Goal: Task Accomplishment & Management: Use online tool/utility

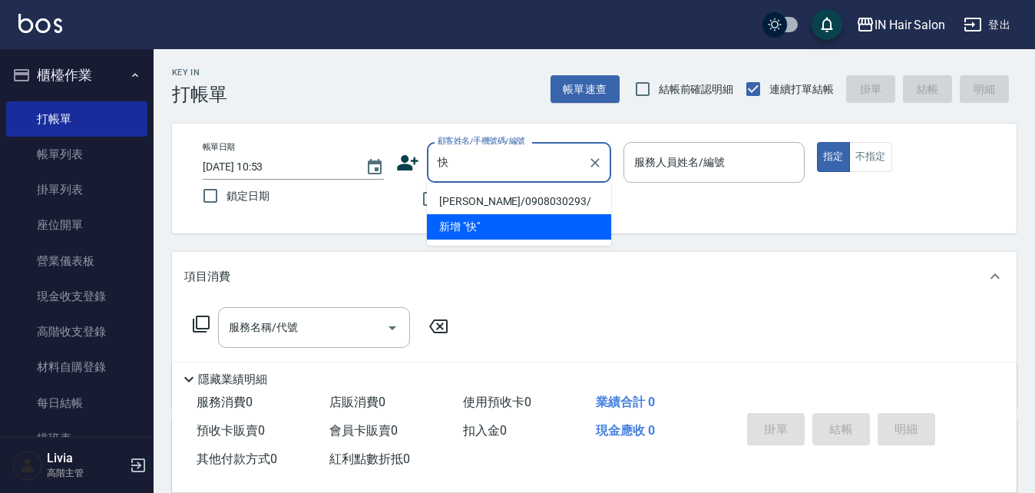
click at [466, 202] on li "[PERSON_NAME]/0908030293/" at bounding box center [519, 201] width 184 height 25
type input "[PERSON_NAME]/0908030293/"
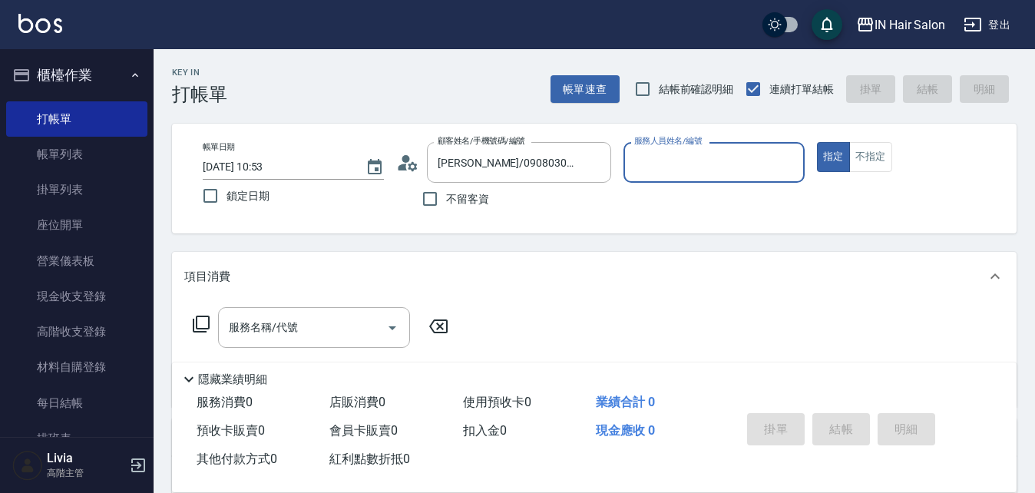
type input "6號設計師[PERSON_NAME]-6"
click at [196, 321] on icon at bounding box center [201, 323] width 17 height 17
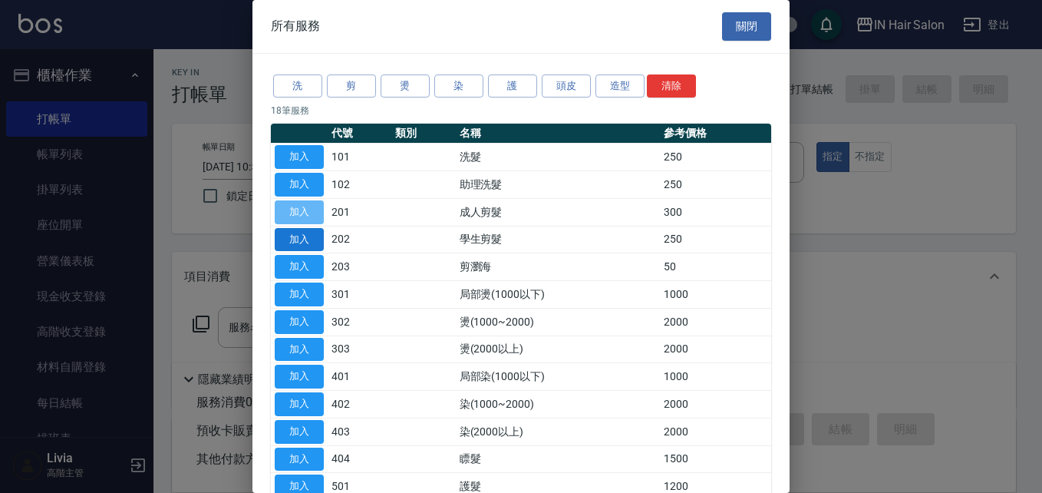
drag, startPoint x: 300, startPoint y: 204, endPoint x: 313, endPoint y: 233, distance: 31.9
click at [301, 204] on button "加入" at bounding box center [299, 212] width 49 height 24
type input "成人剪髮(201)"
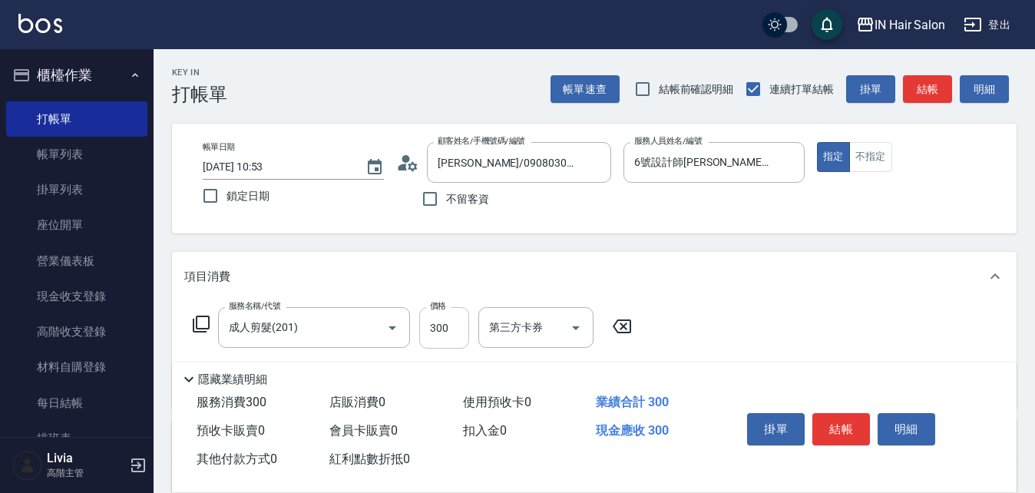
click at [457, 328] on input "300" at bounding box center [444, 327] width 50 height 41
type input "400"
drag, startPoint x: 705, startPoint y: 332, endPoint x: 682, endPoint y: 351, distance: 30.0
click at [704, 332] on div "服務名稱/代號 成人剪髮(201) 服務名稱/代號 價格 400 價格 第三方卡券 第三方卡券" at bounding box center [594, 354] width 844 height 107
click at [840, 415] on button "結帳" at bounding box center [841, 429] width 58 height 32
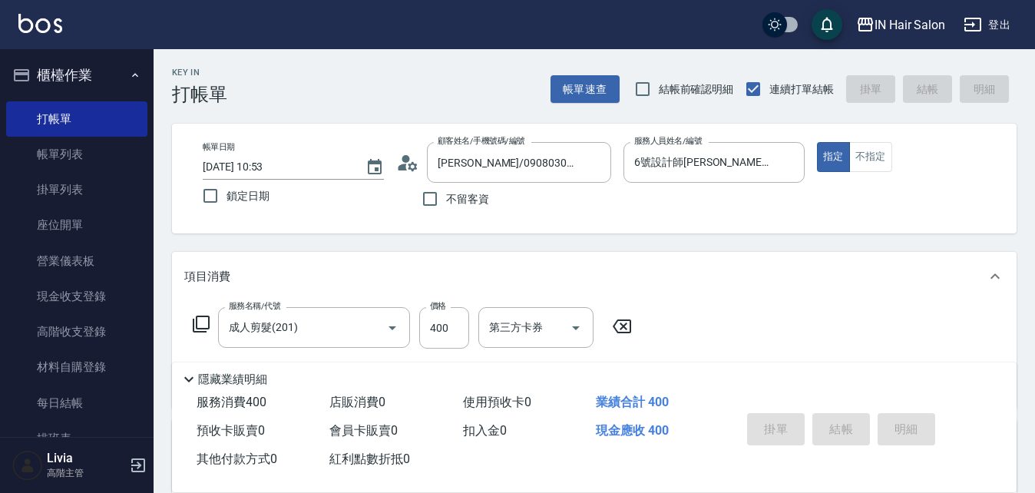
type input "[DATE] 11:41"
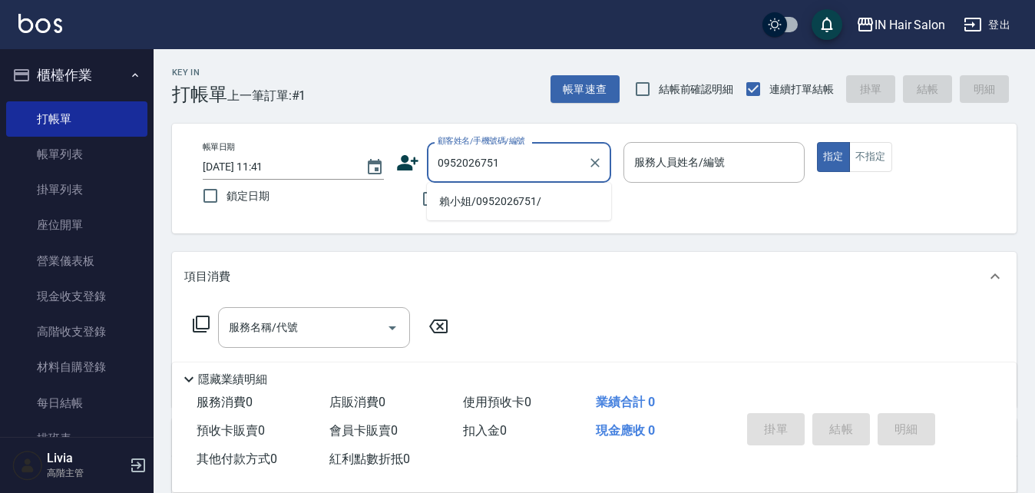
click at [477, 198] on li "賴小姐/0952026751/" at bounding box center [519, 201] width 184 height 25
type input "賴小姐/0952026751/"
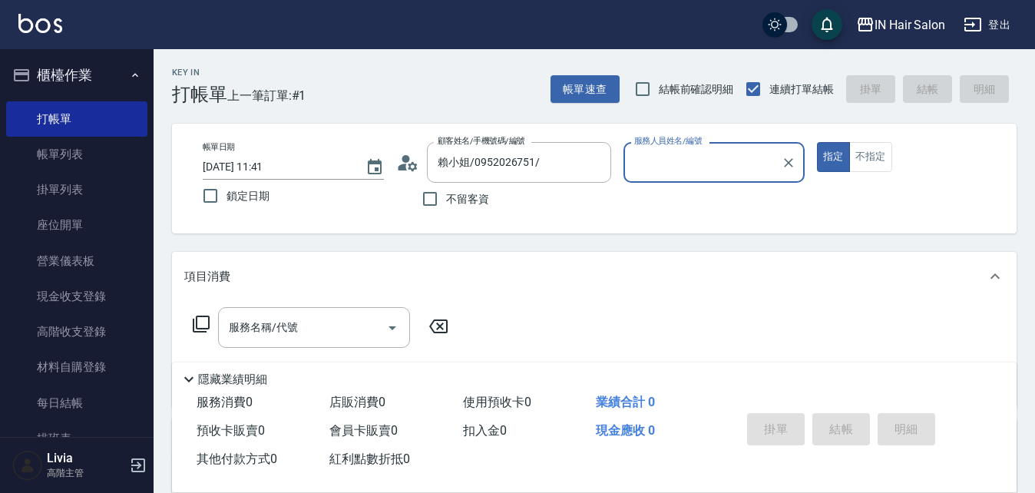
type input "8號店長Livia-8"
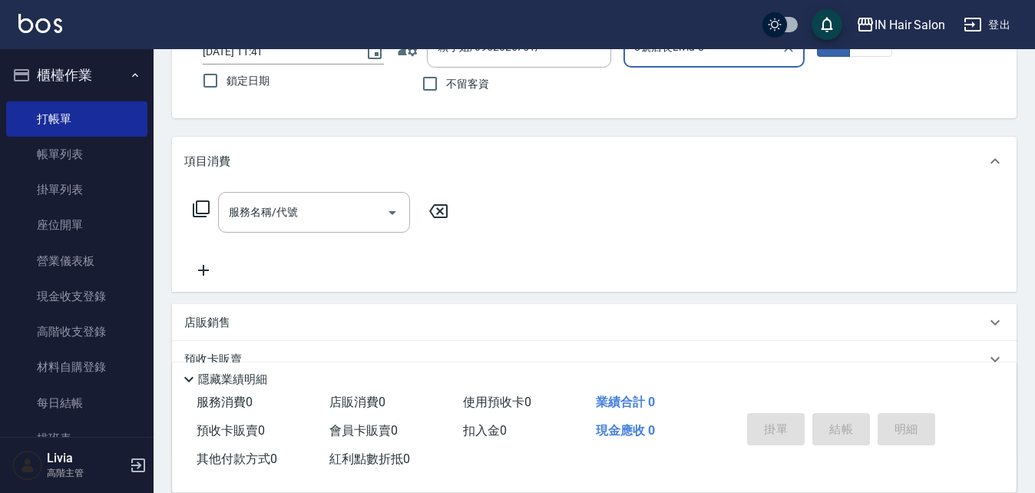
scroll to position [262, 0]
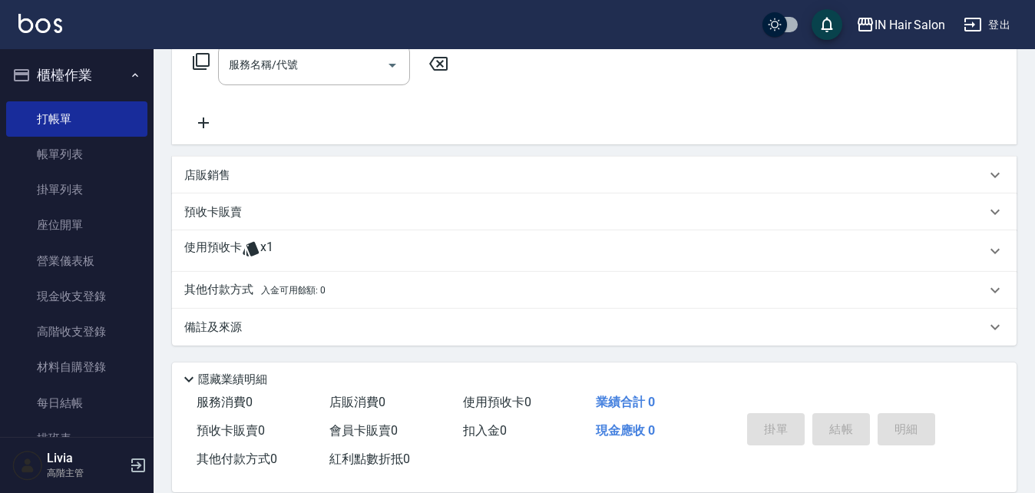
click at [229, 249] on p "使用預收卡" at bounding box center [213, 250] width 58 height 23
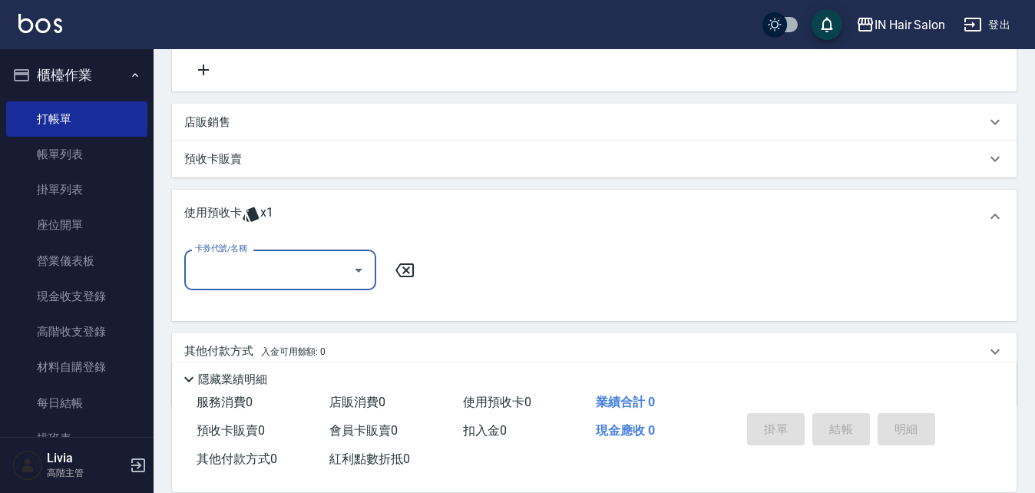
scroll to position [339, 0]
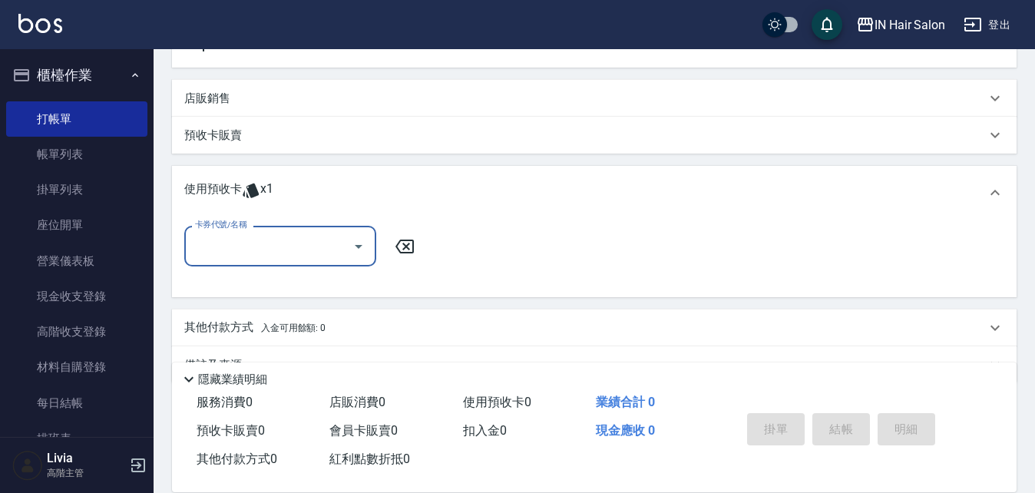
click at [260, 249] on input "卡券代號/名稱" at bounding box center [268, 246] width 155 height 27
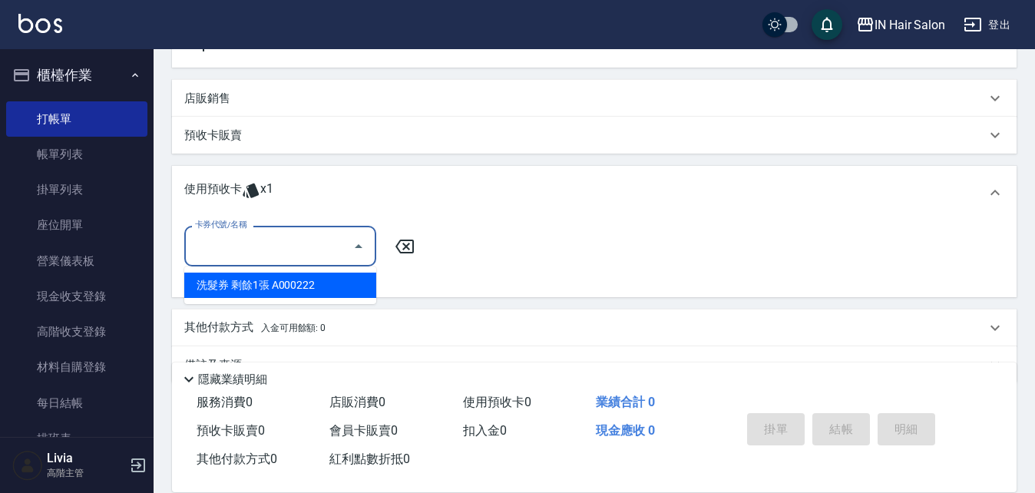
click at [267, 286] on div "洗髮券 剩餘1張 A000222" at bounding box center [280, 284] width 192 height 25
type input "洗髮券 A000222"
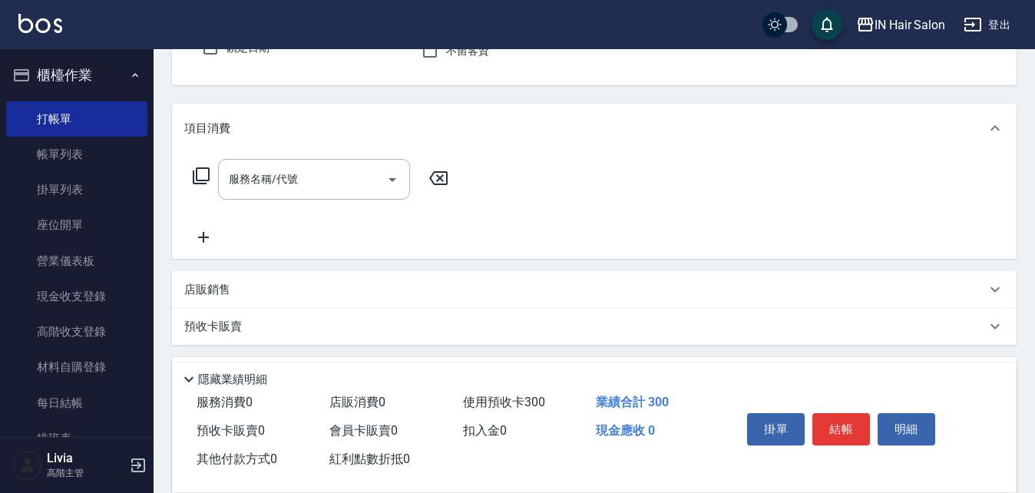
scroll to position [32, 0]
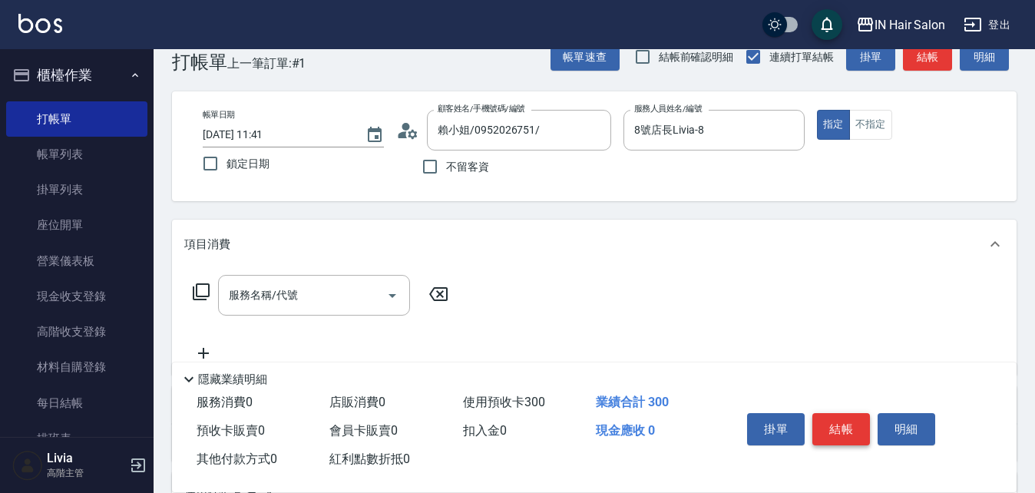
click at [843, 418] on button "結帳" at bounding box center [841, 429] width 58 height 32
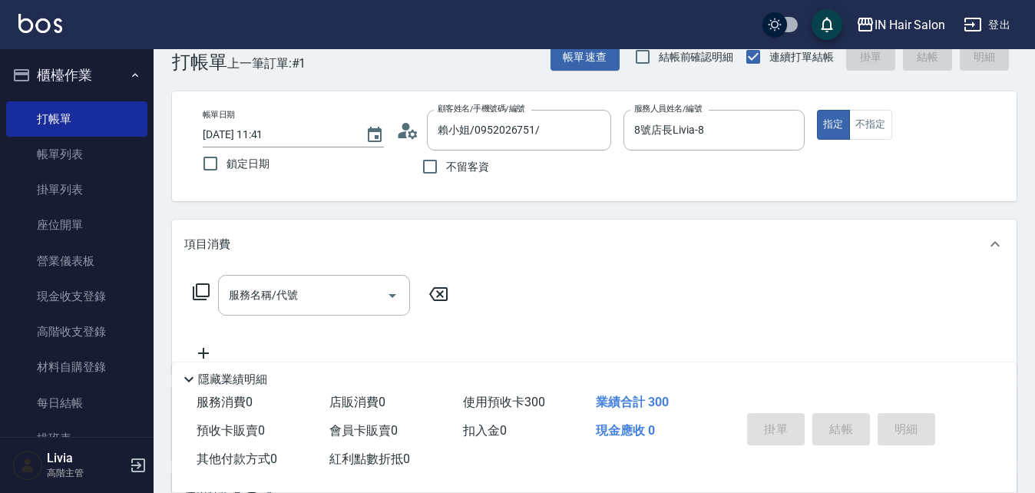
type input "[DATE] 11:42"
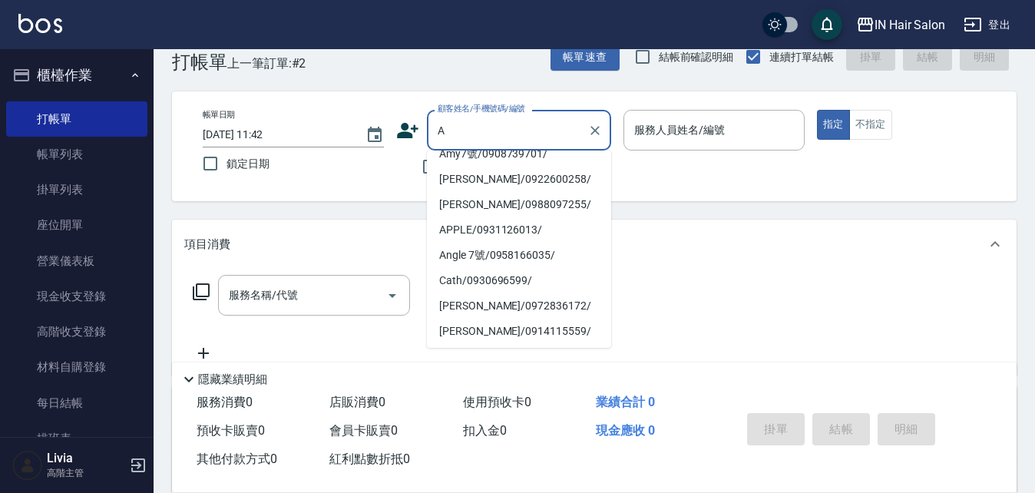
scroll to position [153, 0]
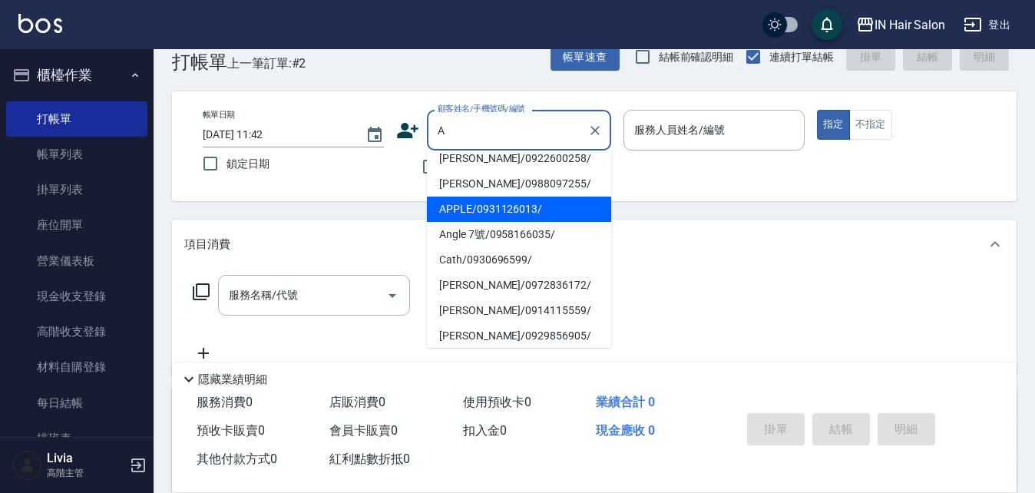
click at [459, 196] on li "APPLE/0931126013/" at bounding box center [519, 208] width 184 height 25
type input "APPLE/0931126013/"
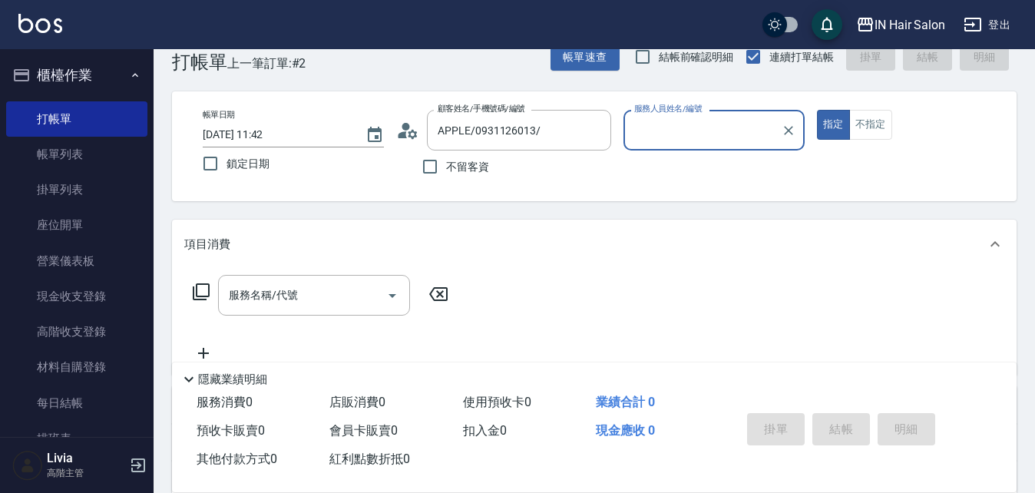
type input "7號設計師[PERSON_NAME]-7"
click at [198, 288] on icon at bounding box center [201, 291] width 18 height 18
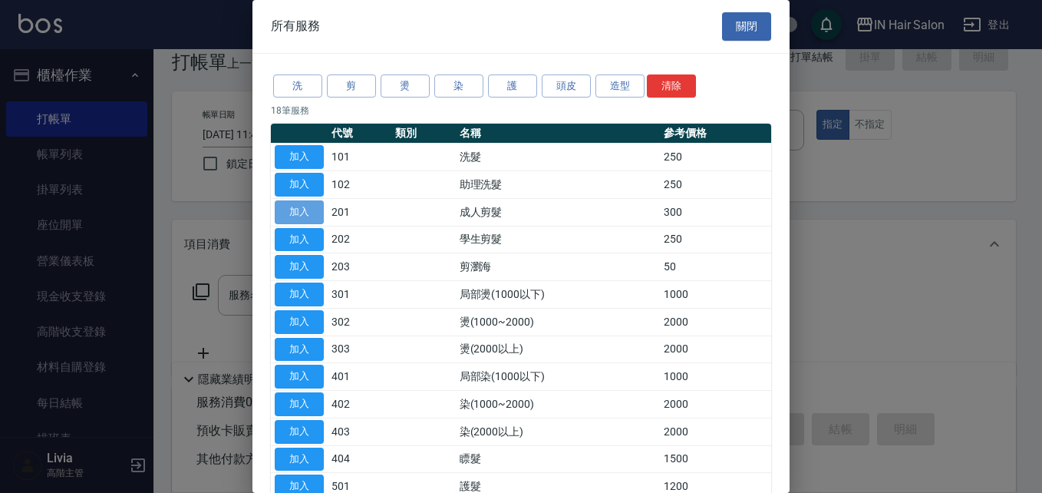
click at [317, 209] on button "加入" at bounding box center [299, 212] width 49 height 24
type input "成人剪髮(201)"
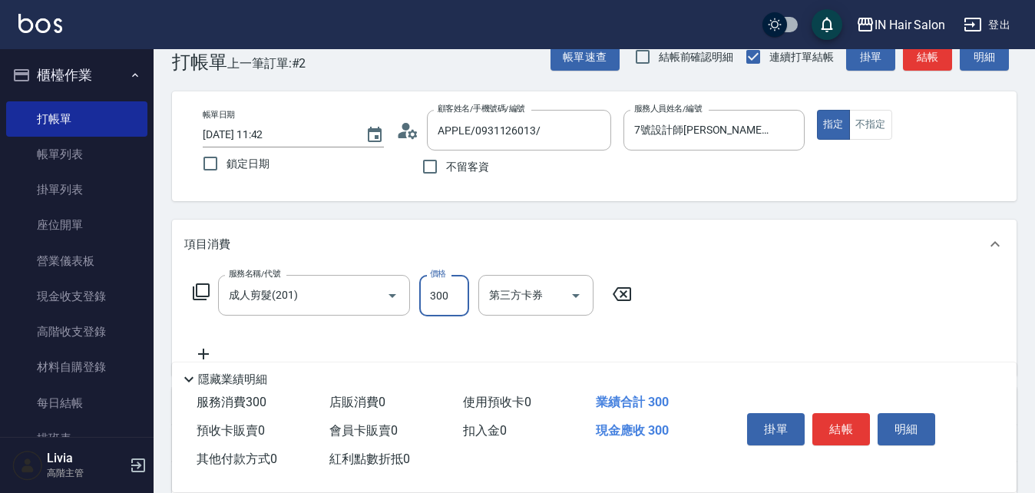
click at [457, 288] on input "300" at bounding box center [444, 295] width 50 height 41
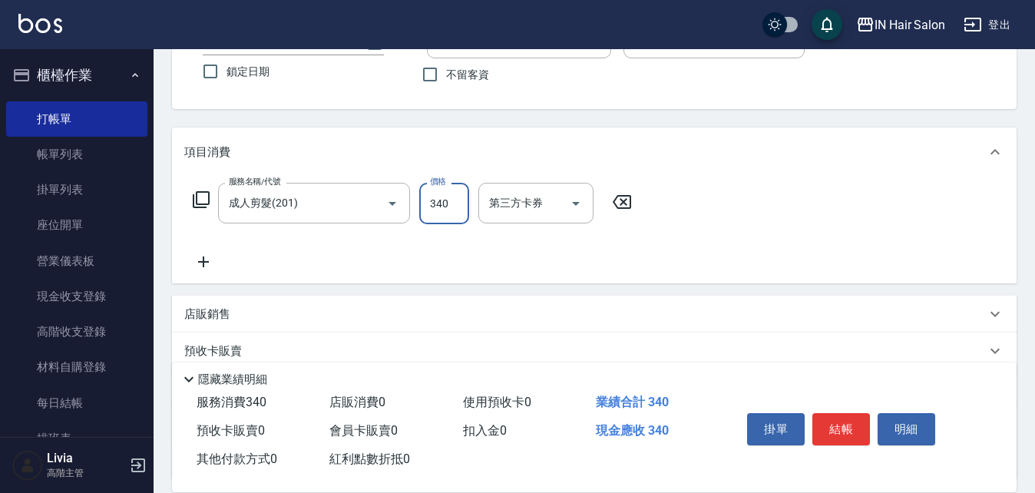
scroll to position [259, 0]
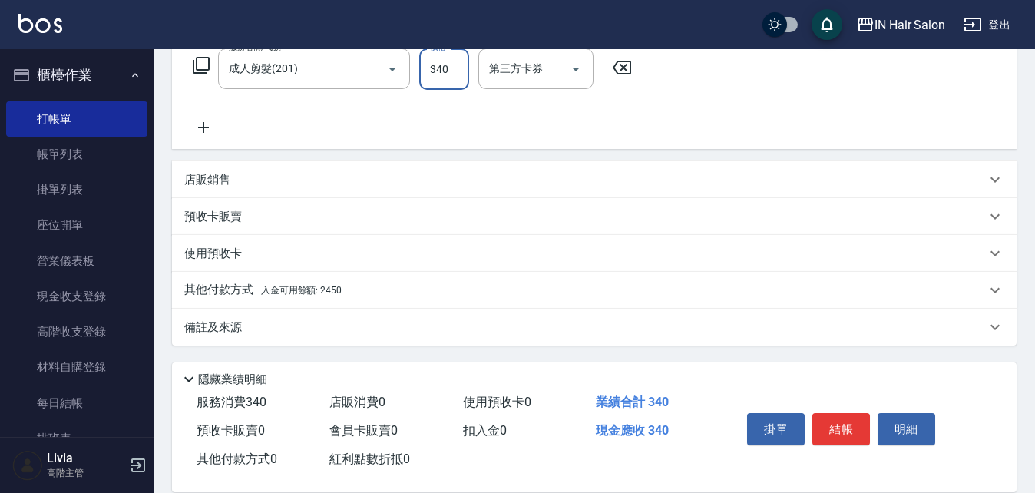
type input "340"
click at [218, 296] on p "其他付款方式 入金可用餘額: 2450" at bounding box center [262, 290] width 157 height 17
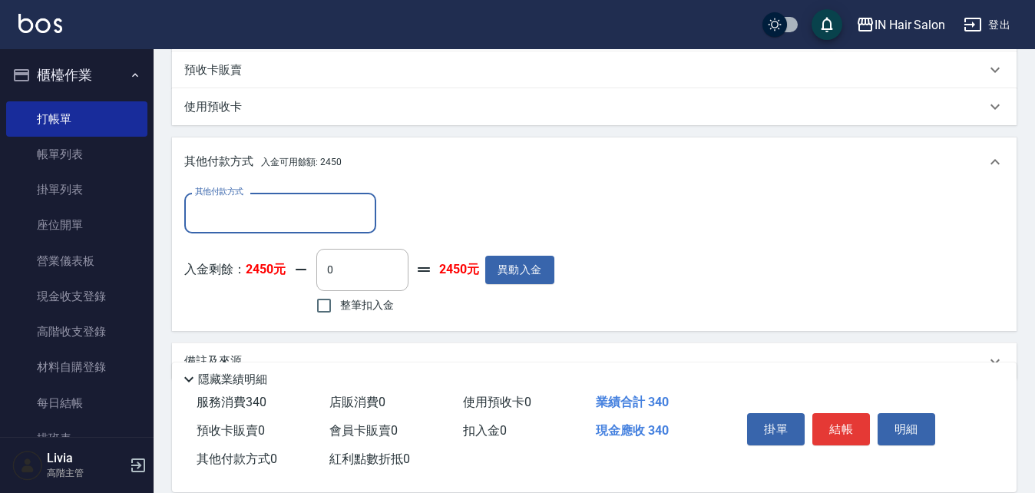
scroll to position [412, 0]
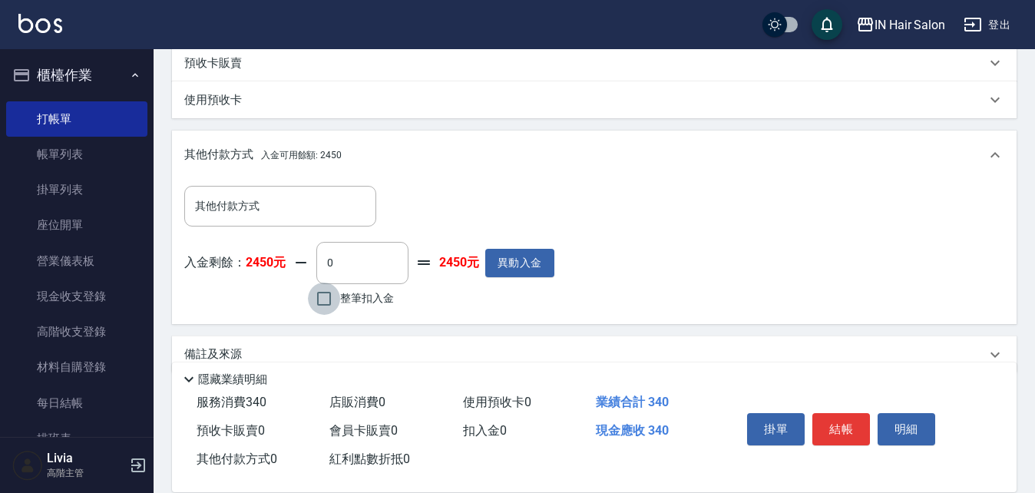
click at [320, 297] on input "整筆扣入金" at bounding box center [324, 298] width 32 height 32
checkbox input "true"
type input "340"
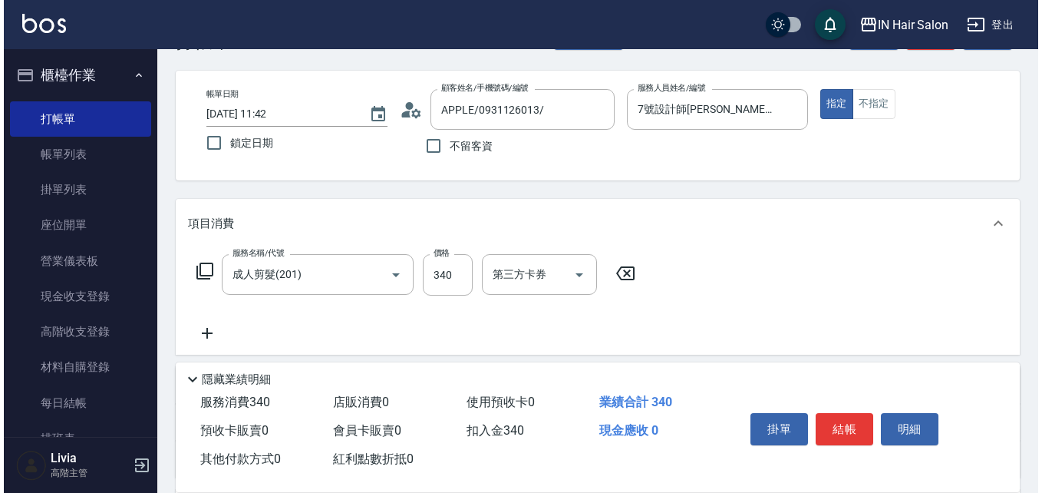
scroll to position [0, 0]
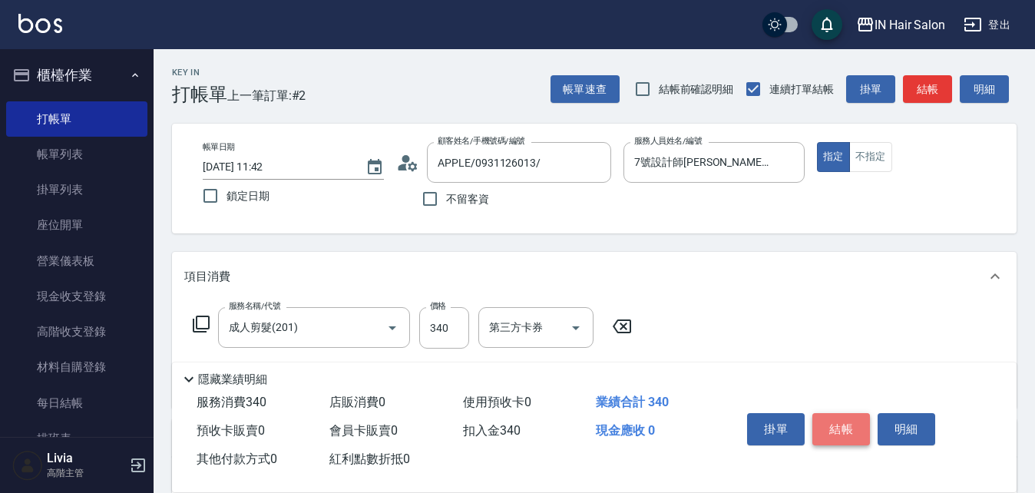
click at [843, 421] on button "結帳" at bounding box center [841, 429] width 58 height 32
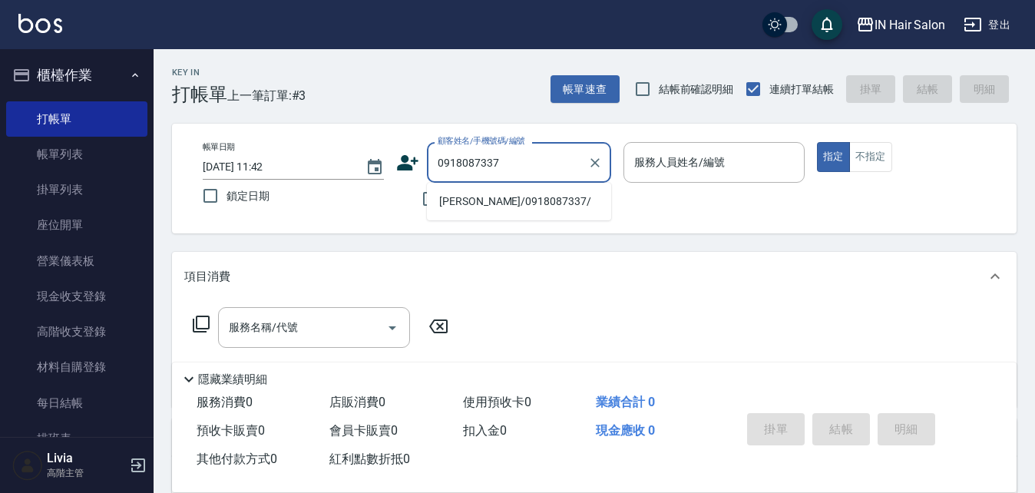
click at [460, 206] on li "[PERSON_NAME]/0918087337/" at bounding box center [519, 201] width 184 height 25
type input "[PERSON_NAME]/0918087337/"
type input "8號店長Livia-8"
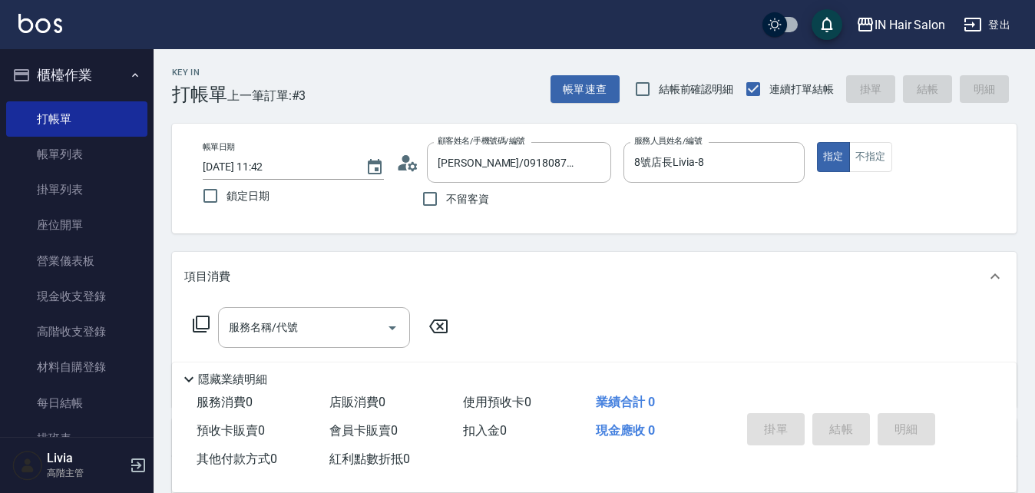
click at [203, 322] on icon at bounding box center [201, 324] width 18 height 18
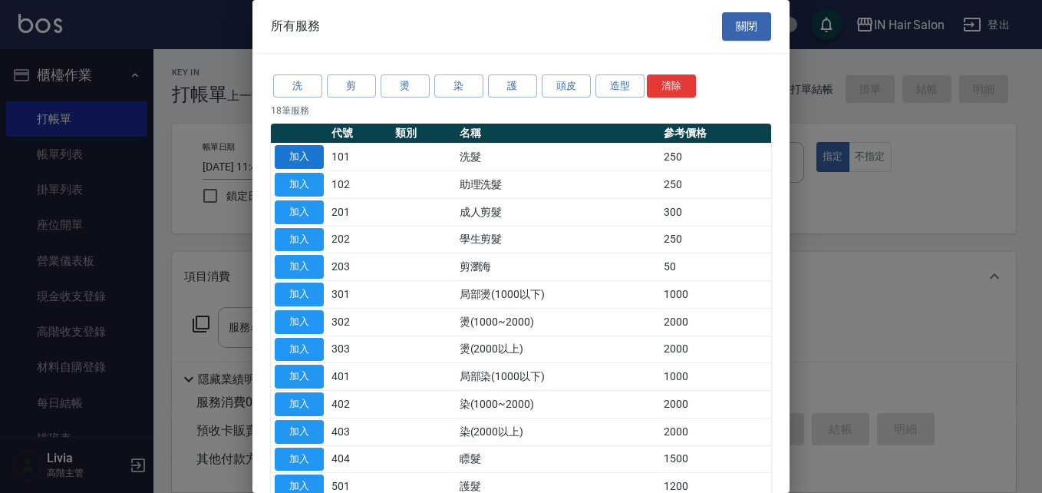
click at [312, 153] on button "加入" at bounding box center [299, 157] width 49 height 24
type input "洗髮(101)"
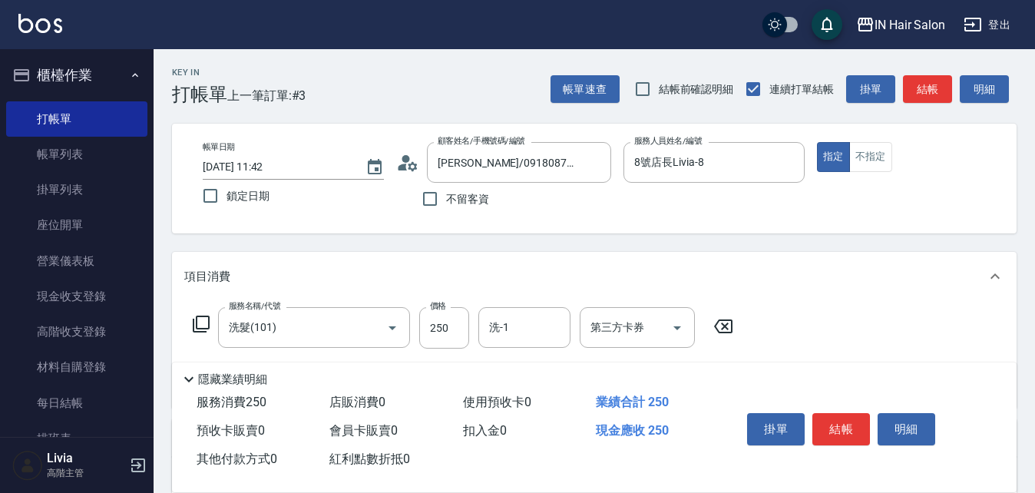
click at [203, 321] on icon at bounding box center [201, 324] width 18 height 18
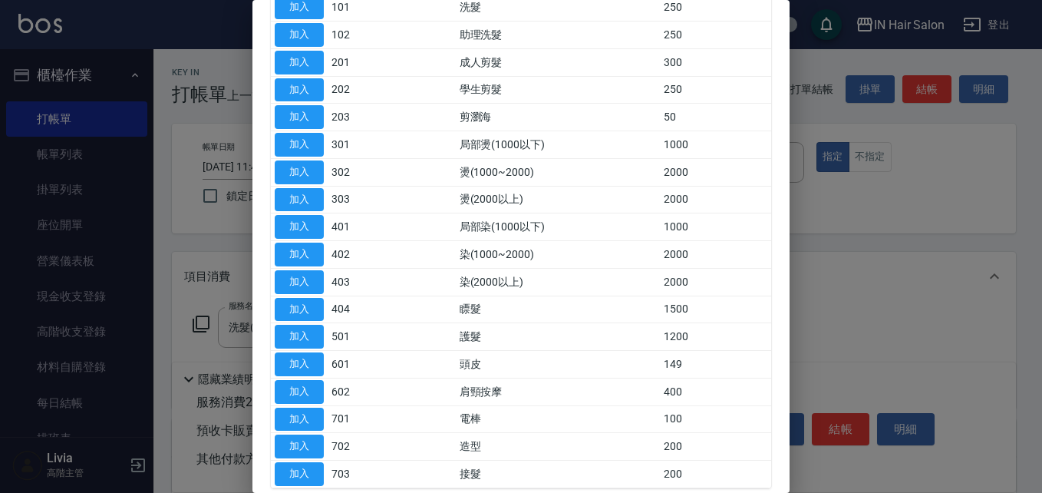
scroll to position [153, 0]
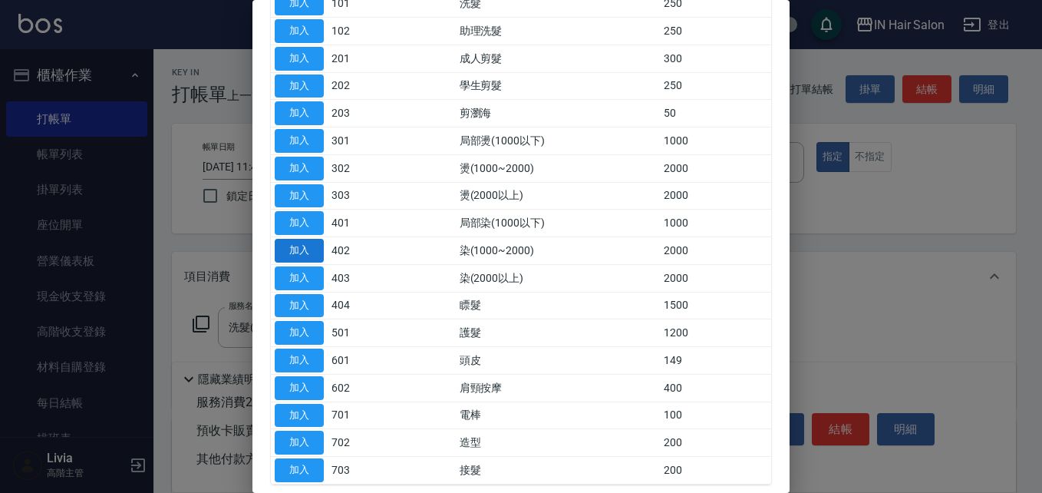
click at [314, 249] on button "加入" at bounding box center [299, 251] width 49 height 24
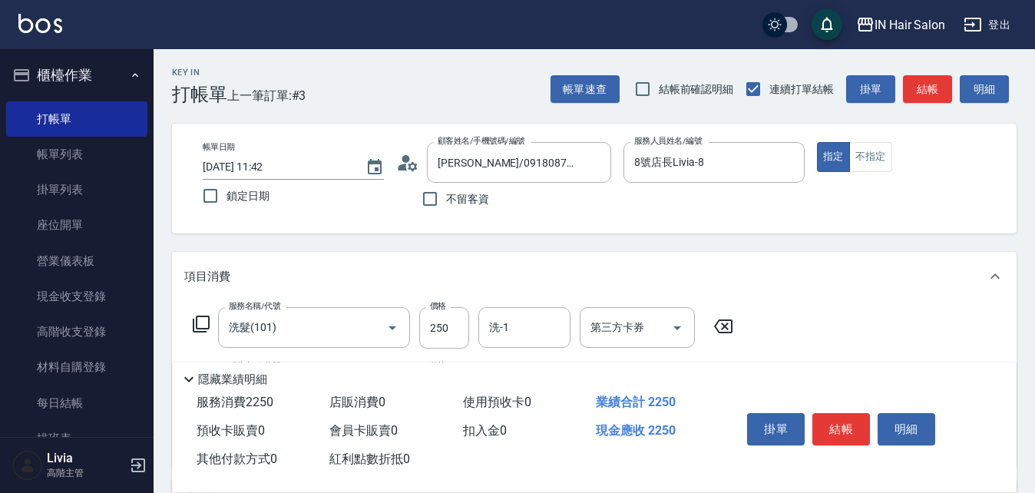
click at [203, 318] on icon at bounding box center [201, 324] width 18 height 18
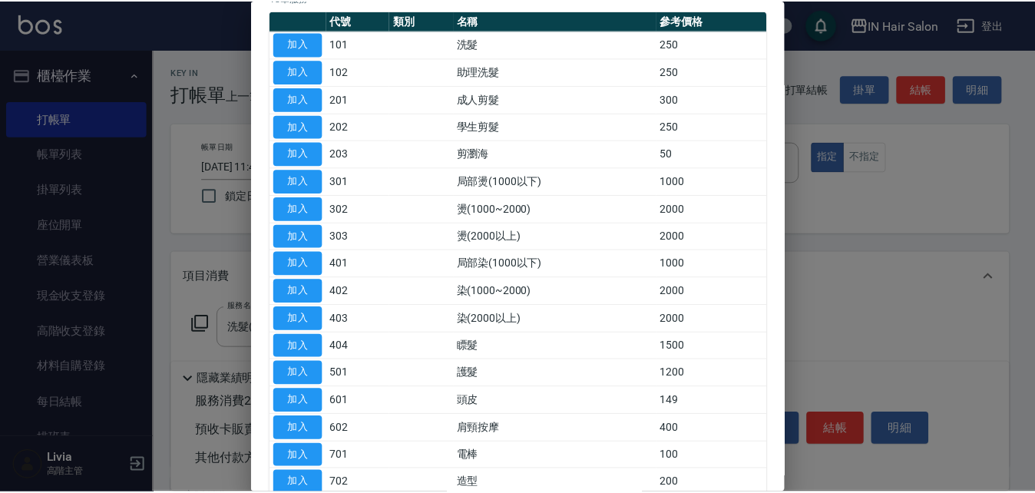
scroll to position [229, 0]
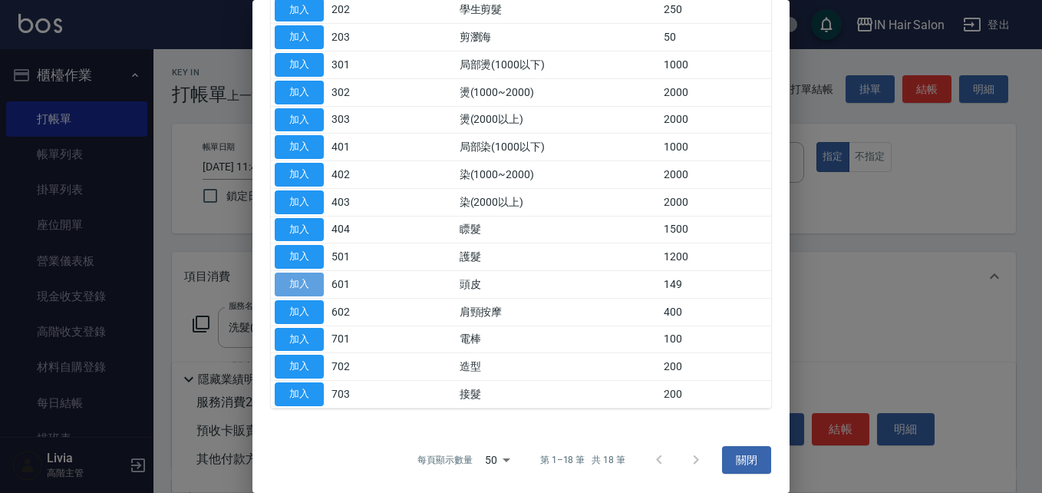
click at [311, 278] on button "加入" at bounding box center [299, 284] width 49 height 24
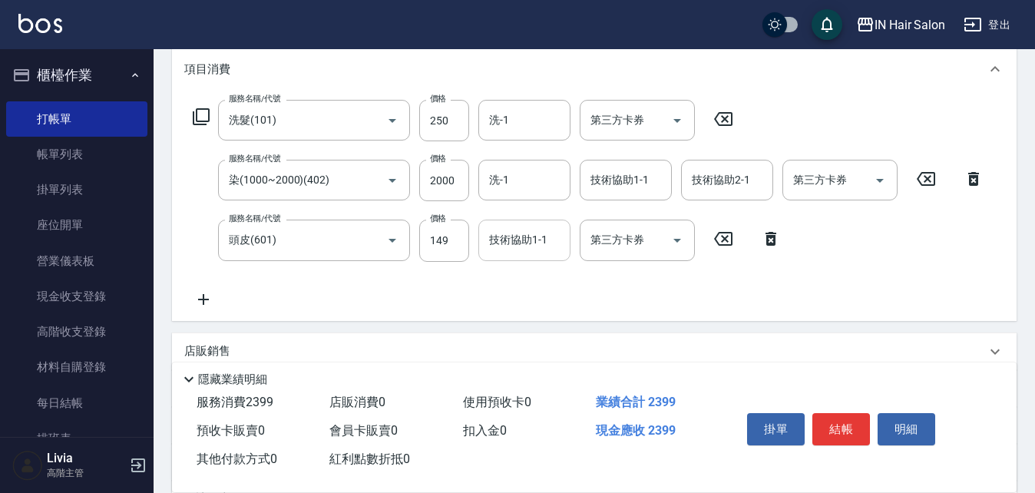
scroll to position [230, 0]
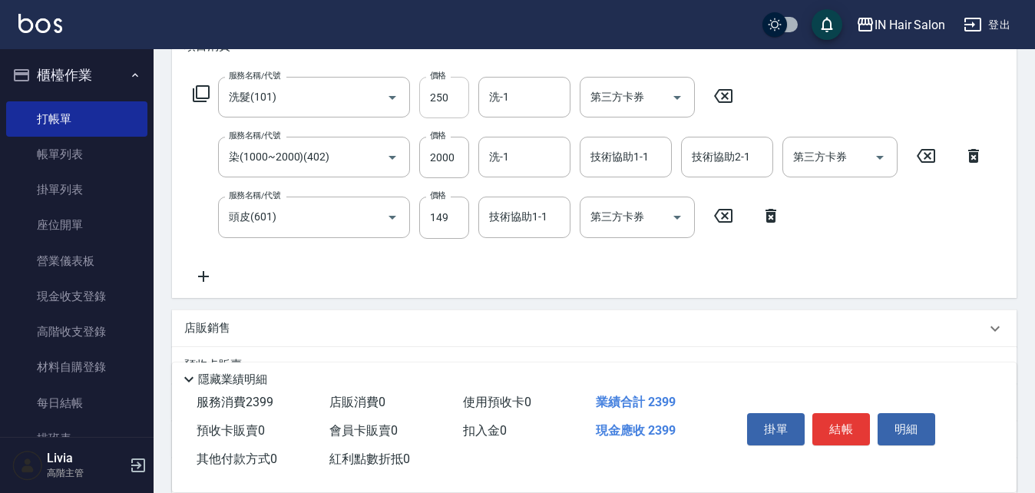
click at [454, 94] on input "250" at bounding box center [444, 97] width 50 height 41
type input "300"
drag, startPoint x: 406, startPoint y: 189, endPoint x: 423, endPoint y: 178, distance: 20.0
click at [406, 189] on div "服務名稱/代號 洗髮(101) 服務名稱/代號 價格 300 價格 洗-1 洗-1 第三方卡券 第三方卡券 服務名稱/代號 染(1000~2000)(402)…" at bounding box center [588, 181] width 808 height 208
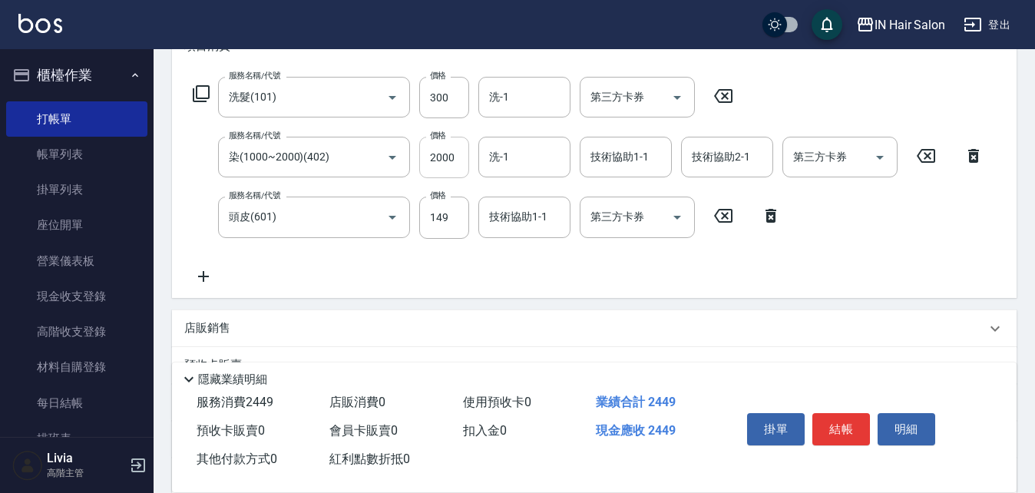
click at [456, 150] on input "2000" at bounding box center [444, 157] width 50 height 41
type input "1500"
drag, startPoint x: 400, startPoint y: 242, endPoint x: 417, endPoint y: 233, distance: 19.6
click at [400, 243] on div "服務名稱/代號 洗髮(101) 服務名稱/代號 價格 300 價格 洗-1 洗-1 第三方卡券 第三方卡券 服務名稱/代號 染(1000~2000)(402)…" at bounding box center [588, 181] width 808 height 208
click at [452, 213] on input "149" at bounding box center [444, 216] width 50 height 41
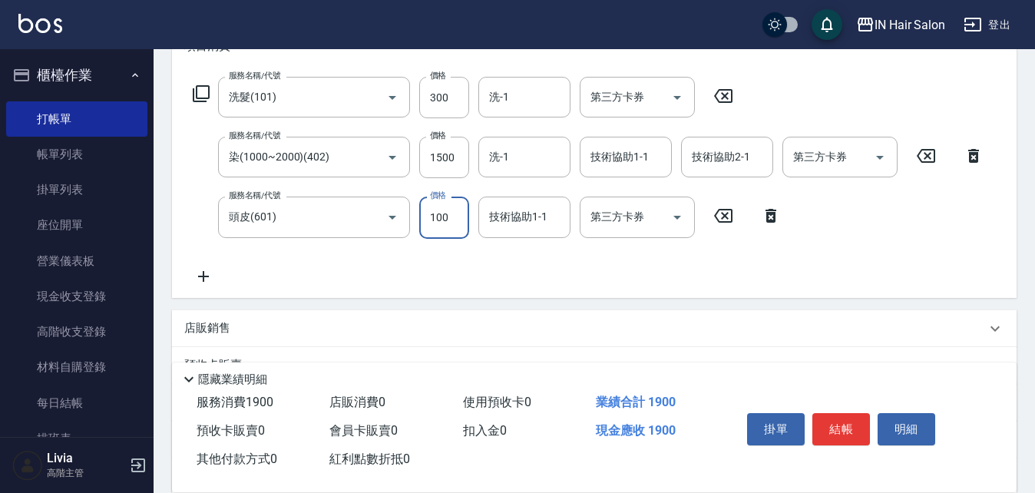
type input "100"
click at [380, 249] on div "服務名稱/代號 洗髮(101) 服務名稱/代號 價格 300 價格 洗-1 洗-1 第三方卡券 第三方卡券 服務名稱/代號 染(1000~2000)(402)…" at bounding box center [588, 181] width 808 height 208
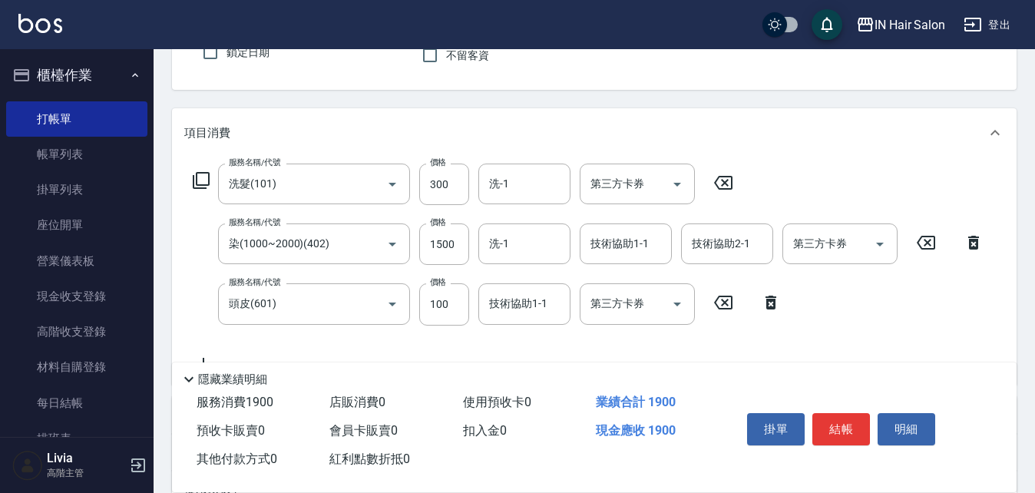
scroll to position [0, 0]
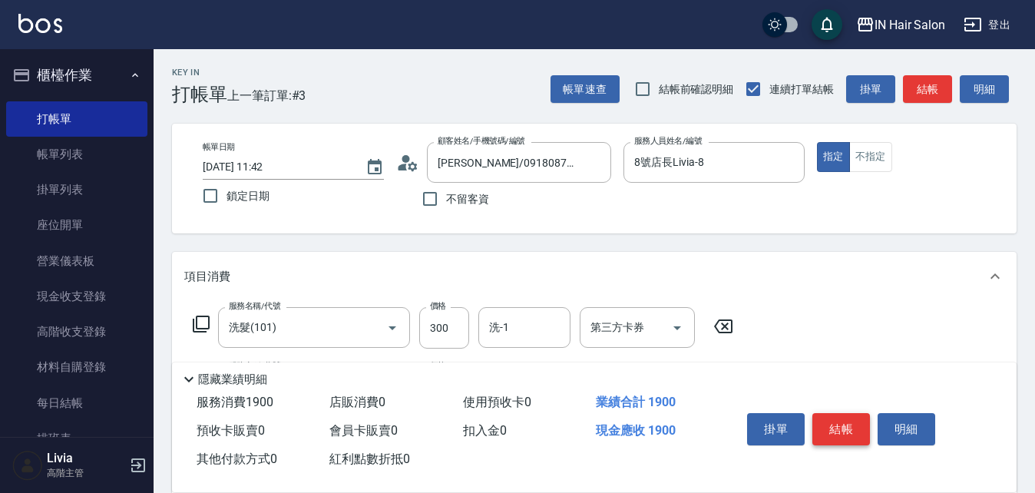
click at [843, 420] on button "結帳" at bounding box center [841, 429] width 58 height 32
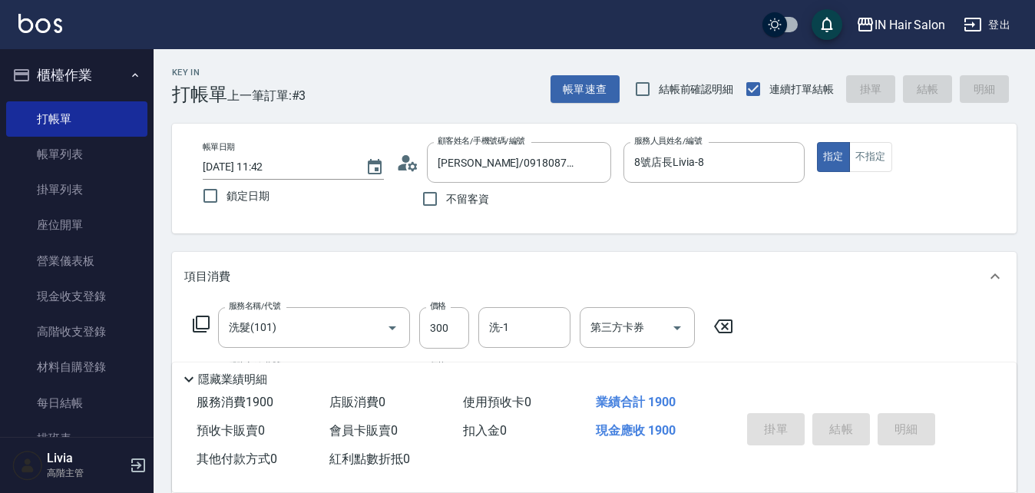
type input "[DATE] 11:43"
